Goal: Task Accomplishment & Management: Complete application form

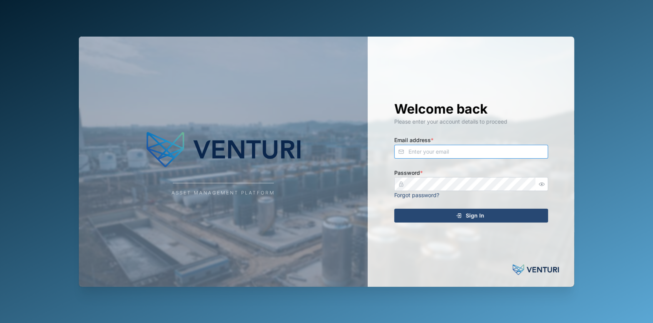
type input "[EMAIL_ADDRESS][DOMAIN_NAME]"
click at [457, 221] on div "Sign In" at bounding box center [469, 215] width 141 height 13
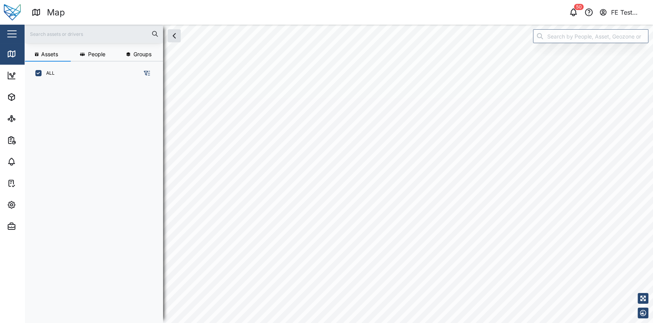
scroll to position [7, 7]
click at [5, 37] on button "button" at bounding box center [11, 33] width 13 height 13
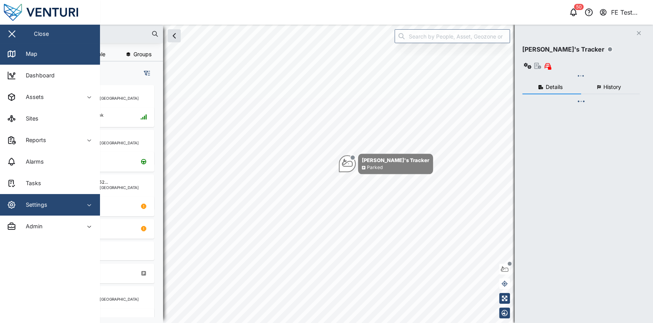
click at [50, 200] on div "Settings" at bounding box center [42, 204] width 70 height 9
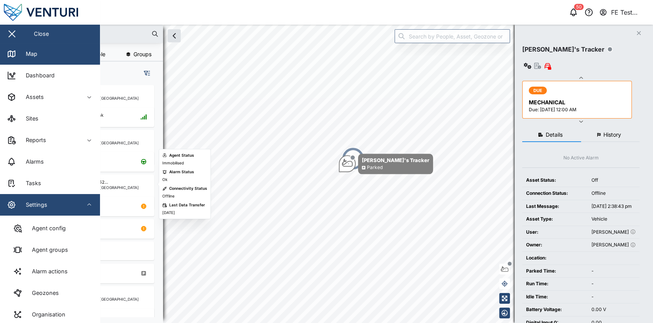
click at [73, 205] on div "Settings" at bounding box center [42, 204] width 70 height 9
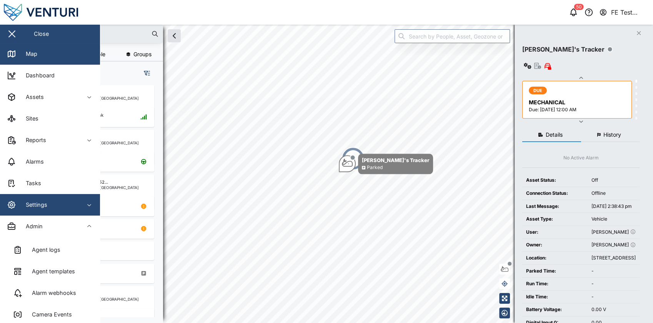
click at [70, 212] on span "Settings" at bounding box center [42, 205] width 70 height 22
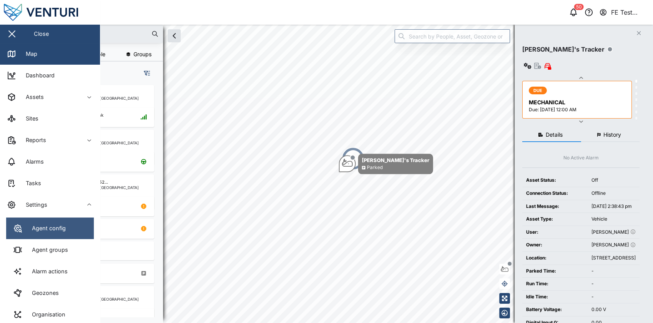
click at [61, 226] on div "Agent config" at bounding box center [46, 228] width 40 height 8
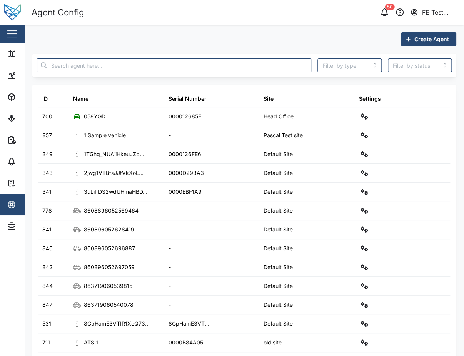
click at [438, 33] on span "Create Agent" at bounding box center [431, 39] width 35 height 13
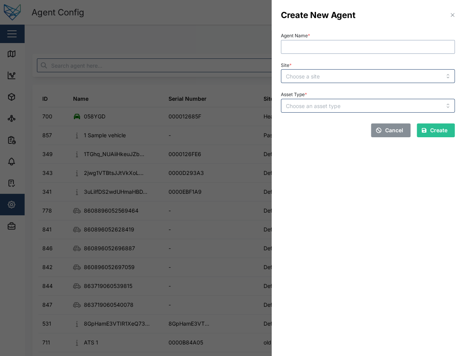
click at [404, 48] on input "Agent Name *" at bounding box center [368, 47] width 174 height 14
type input "Test Tank"
click at [397, 74] on input "Site *" at bounding box center [368, 76] width 174 height 14
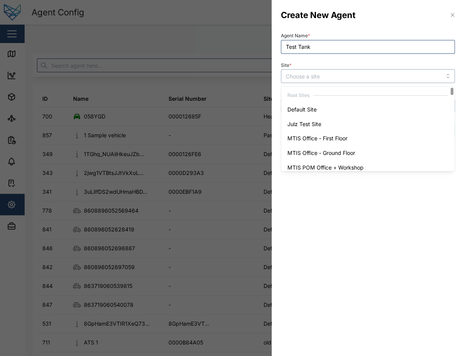
type input "Default Site"
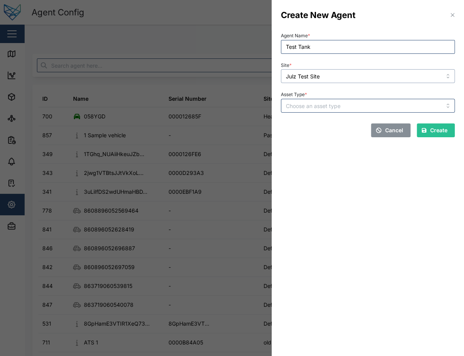
type input "Julz Test Site"
click at [376, 108] on input "Asset Type *" at bounding box center [368, 106] width 174 height 14
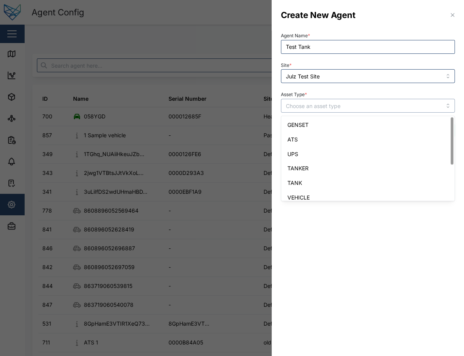
type input "TANK"
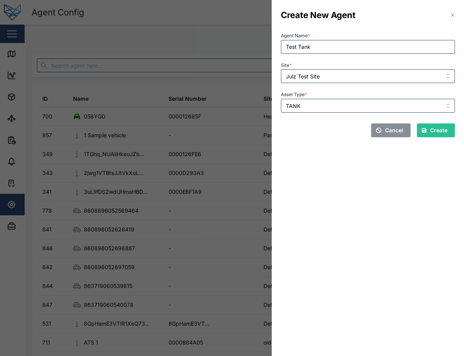
click at [440, 135] on span "Create" at bounding box center [438, 130] width 17 height 13
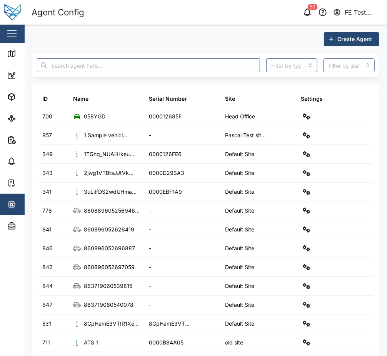
click at [16, 34] on div "button" at bounding box center [11, 33] width 9 height 1
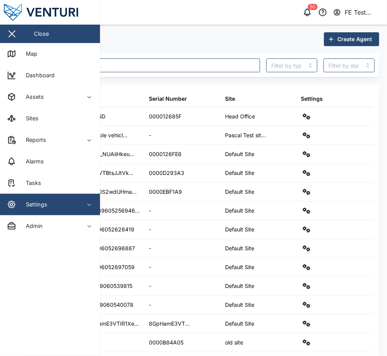
click at [41, 200] on div "Settings" at bounding box center [33, 204] width 27 height 8
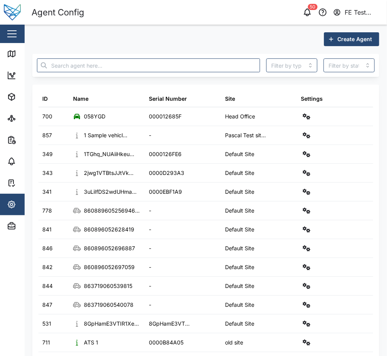
click at [226, 116] on div "Head Office" at bounding box center [240, 116] width 30 height 8
click at [209, 60] on input "text" at bounding box center [148, 65] width 223 height 14
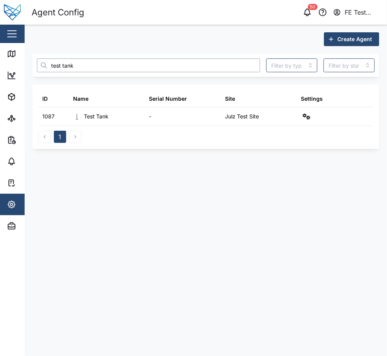
type input "test tank"
click at [309, 119] on icon "button" at bounding box center [307, 116] width 8 height 6
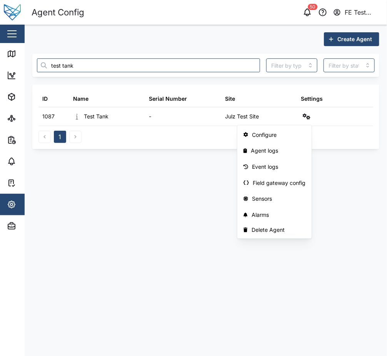
click at [273, 229] on div "Delete Agent" at bounding box center [278, 230] width 54 height 6
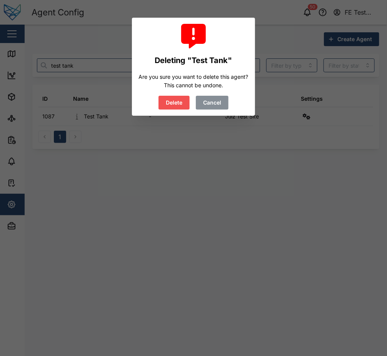
click at [180, 103] on span "Delete" at bounding box center [174, 102] width 17 height 13
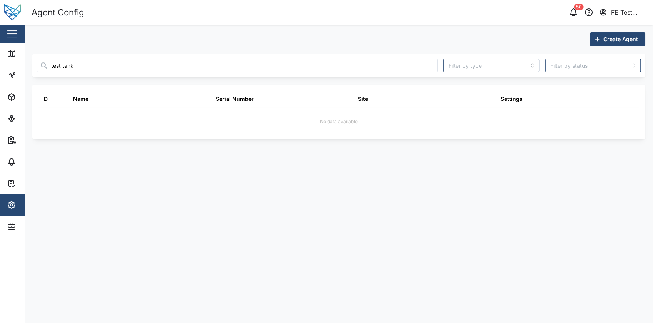
click at [9, 30] on button "button" at bounding box center [11, 33] width 13 height 13
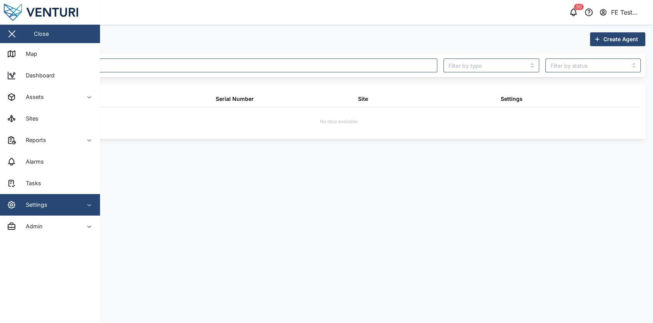
click at [66, 207] on div "Settings" at bounding box center [42, 204] width 70 height 9
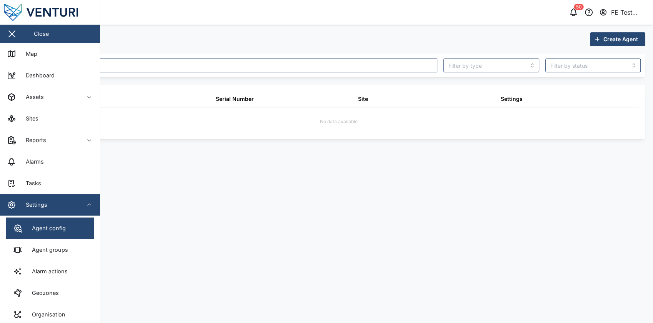
scroll to position [71, 0]
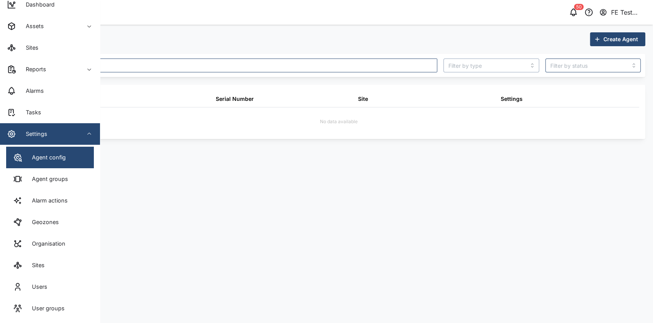
click at [490, 65] on input "search" at bounding box center [490, 65] width 95 height 14
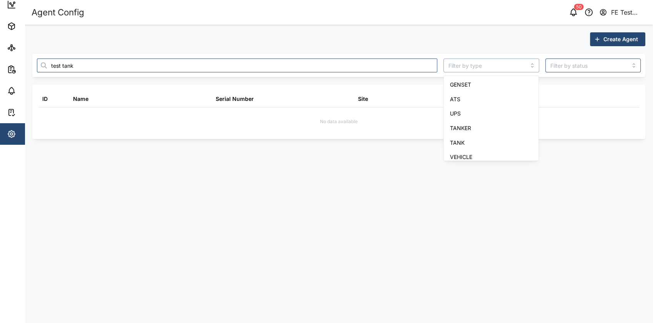
scroll to position [0, 0]
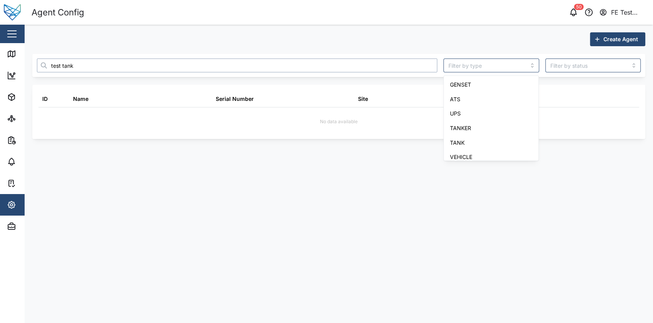
click at [319, 60] on input "test tank" at bounding box center [237, 65] width 400 height 14
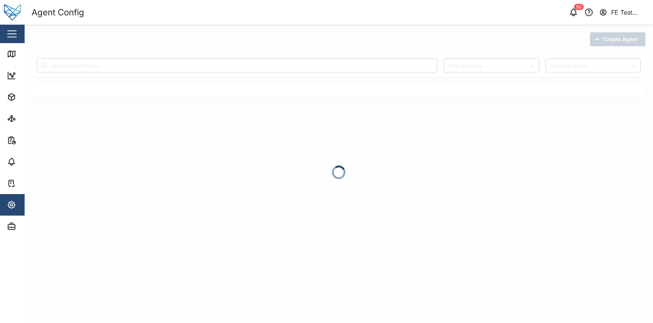
click at [612, 41] on span "Create Agent" at bounding box center [620, 39] width 35 height 13
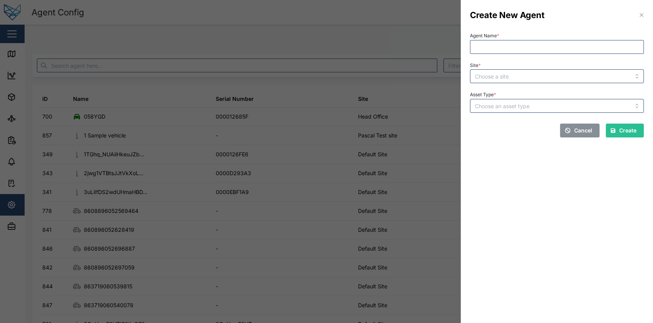
click at [202, 156] on div at bounding box center [326, 161] width 653 height 323
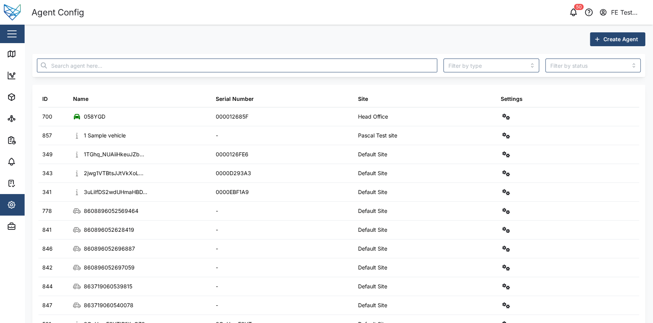
click at [612, 43] on span "Create Agent" at bounding box center [620, 39] width 35 height 13
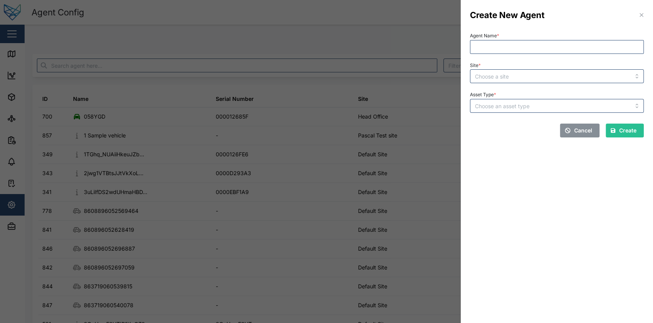
click at [466, 44] on div "Agent Name * Site * Asset Type * Cancel Create" at bounding box center [556, 86] width 192 height 119
click at [433, 42] on div at bounding box center [326, 161] width 653 height 323
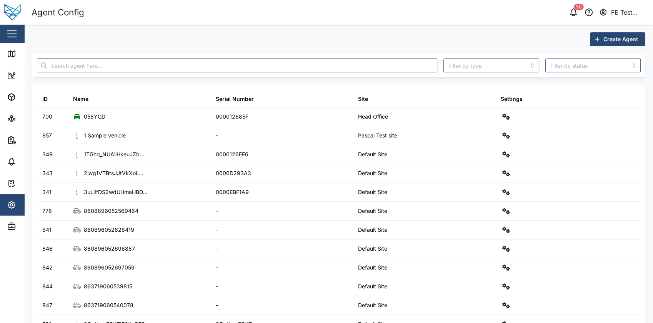
click at [312, 20] on header "Agent Config 50 FE Test Admin" at bounding box center [326, 12] width 653 height 25
